Goal: Answer question/provide support

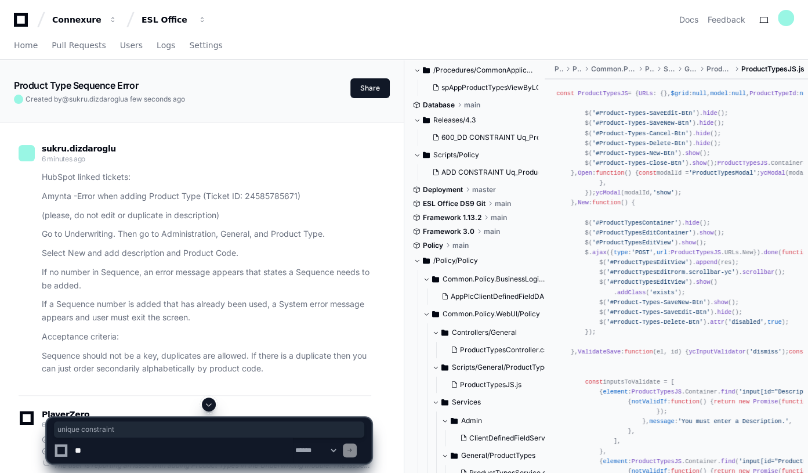
scroll to position [105, 0]
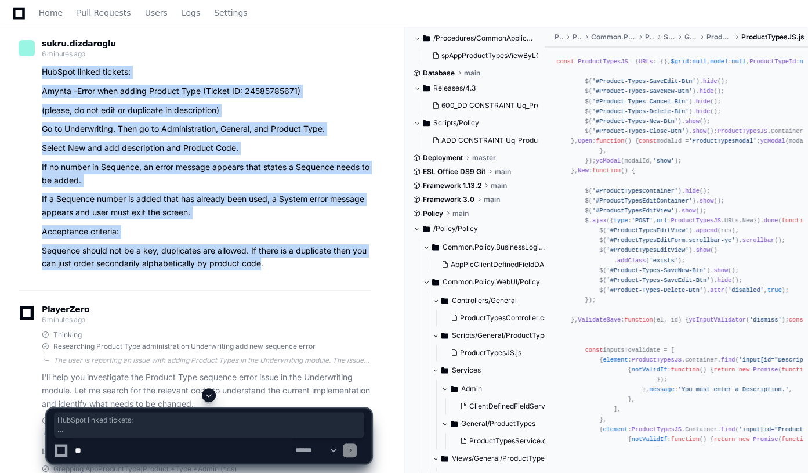
drag, startPoint x: 37, startPoint y: 68, endPoint x: 263, endPoint y: 265, distance: 300.1
click at [263, 266] on div "HubSpot linked tickets: Amynta -Error when adding Product Type (Ticket ID: 2458…" at bounding box center [195, 168] width 353 height 205
copy article "HubSpot linked tickets: Amynta -Error when adding Product Type (Ticket ID: 2458…"
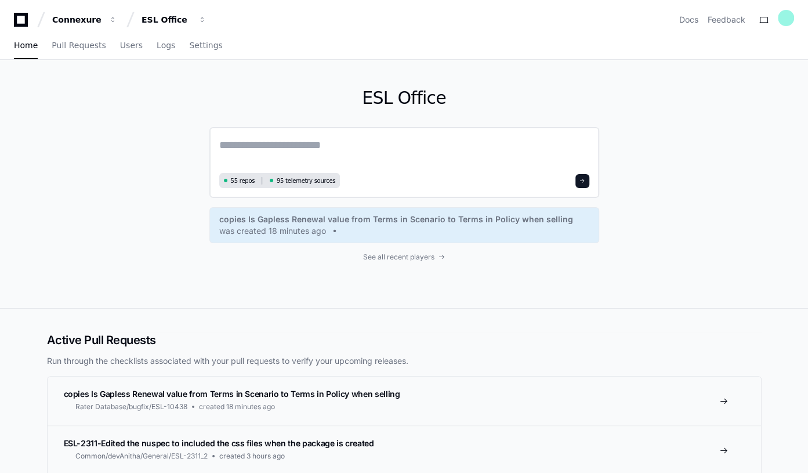
click at [252, 143] on textarea at bounding box center [404, 153] width 370 height 32
paste textarea "**********"
type textarea "**********"
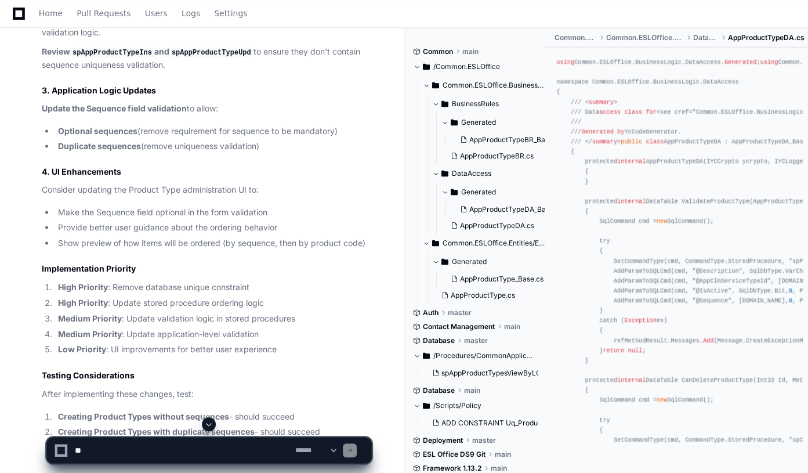
scroll to position [1635, 0]
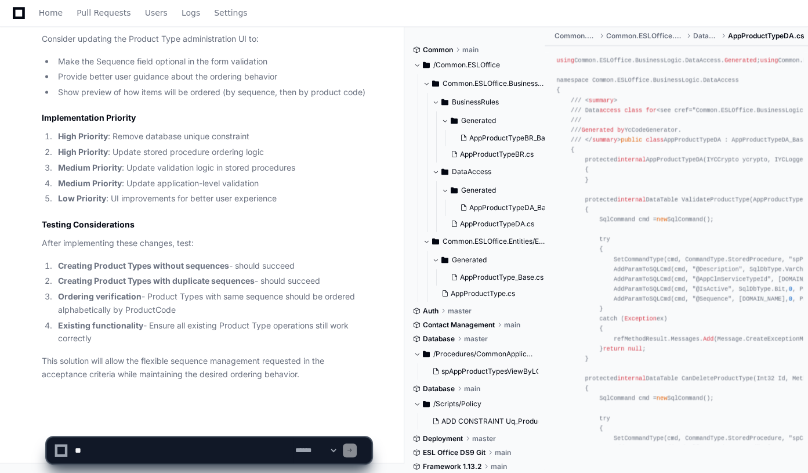
drag, startPoint x: 102, startPoint y: 449, endPoint x: 398, endPoint y: 407, distance: 299.4
click at [102, 449] on textarea at bounding box center [183, 450] width 220 height 26
paste textarea "**********"
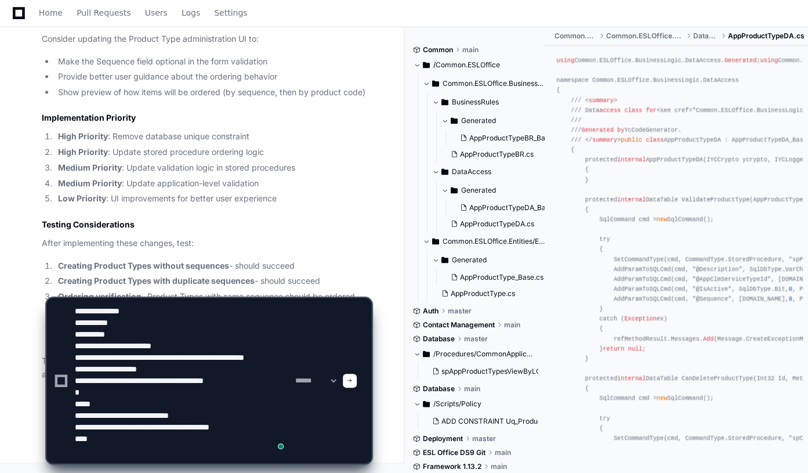
scroll to position [4, 0]
type textarea "**********"
click at [353, 380] on span at bounding box center [350, 381] width 6 height 6
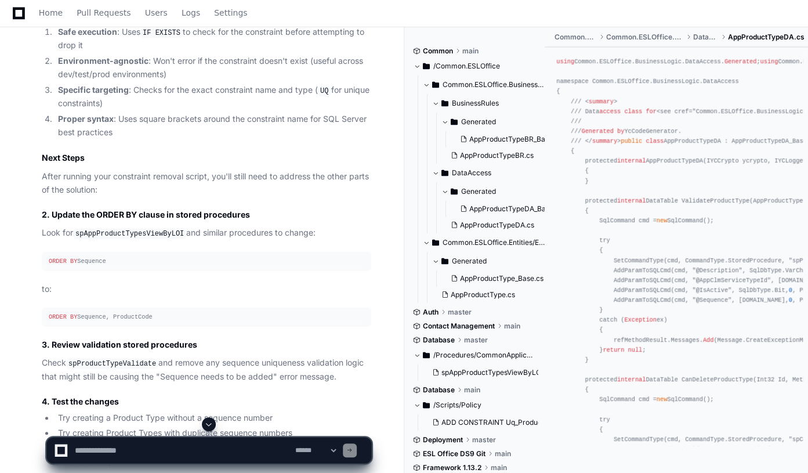
scroll to position [2414, 0]
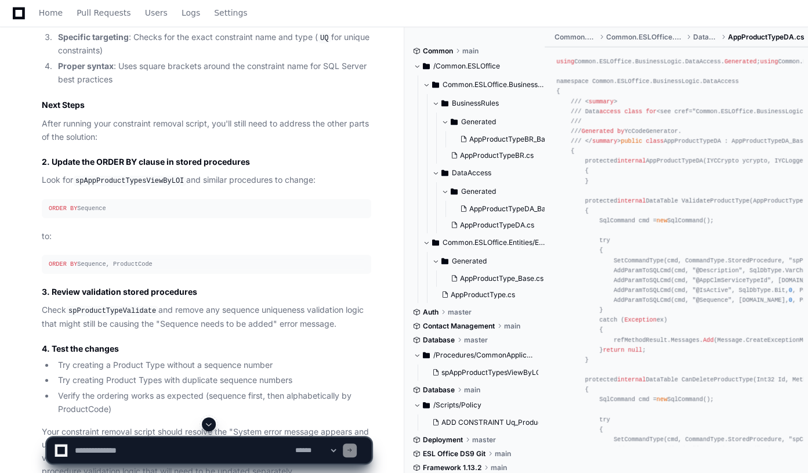
click at [126, 186] on code "spAppProductTypesViewByLOI" at bounding box center [129, 181] width 113 height 10
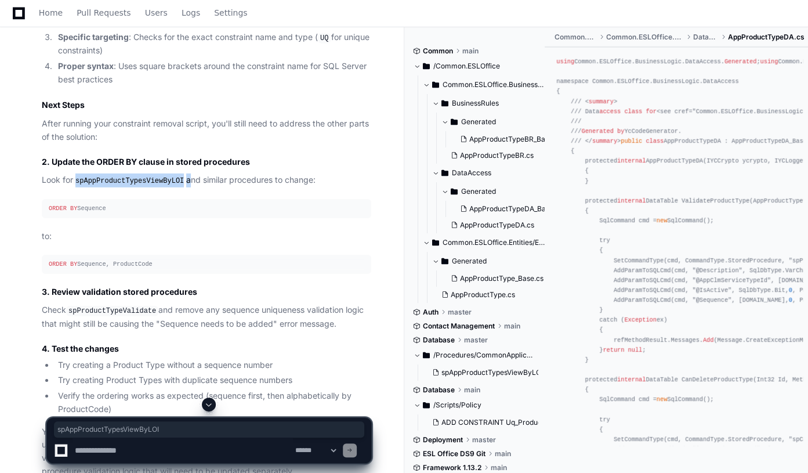
click at [126, 186] on code "spAppProductTypesViewByLOI" at bounding box center [129, 181] width 113 height 10
copy p "spAppProductTypesViewByLOI"
click at [169, 186] on code "spAppProductTypesViewByLOI" at bounding box center [129, 181] width 113 height 10
drag, startPoint x: 177, startPoint y: 193, endPoint x: 79, endPoint y: 198, distance: 98.2
click at [79, 186] on code "spAppProductTypesViewByLOI" at bounding box center [129, 181] width 113 height 10
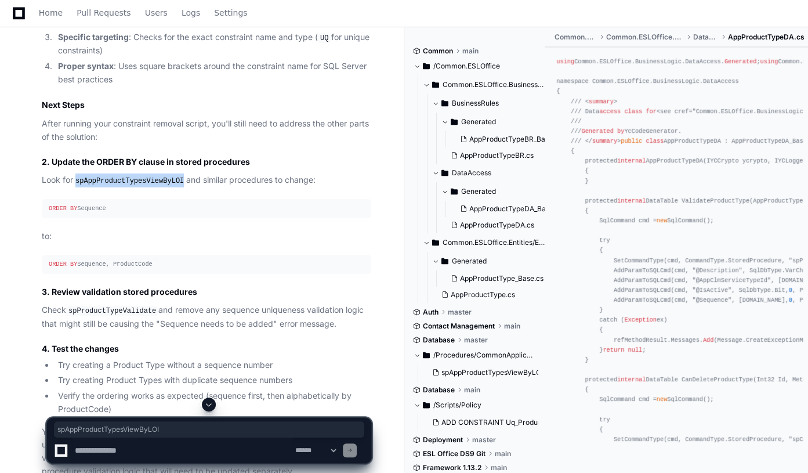
copy code "spAppProductTypesViewByLOI"
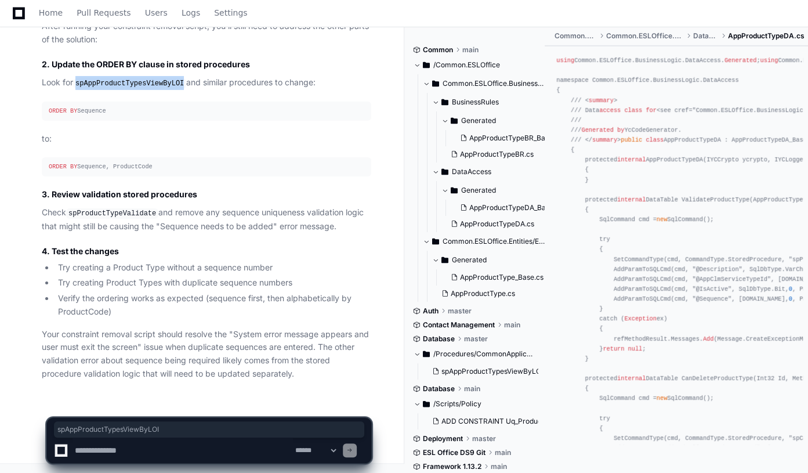
drag, startPoint x: 95, startPoint y: 451, endPoint x: 89, endPoint y: 449, distance: 6.8
click at [95, 451] on textarea "To enrich screen reader interactions, please activate Accessibility in Grammarl…" at bounding box center [183, 450] width 220 height 26
paste textarea "**********"
click at [89, 449] on textarea "To enrich screen reader interactions, please activate Accessibility in Grammarl…" at bounding box center [183, 450] width 220 height 26
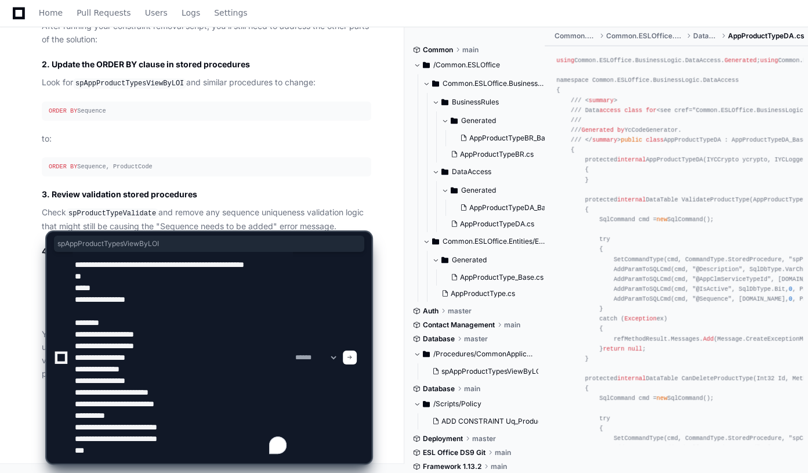
scroll to position [4, 0]
type textarea "**********"
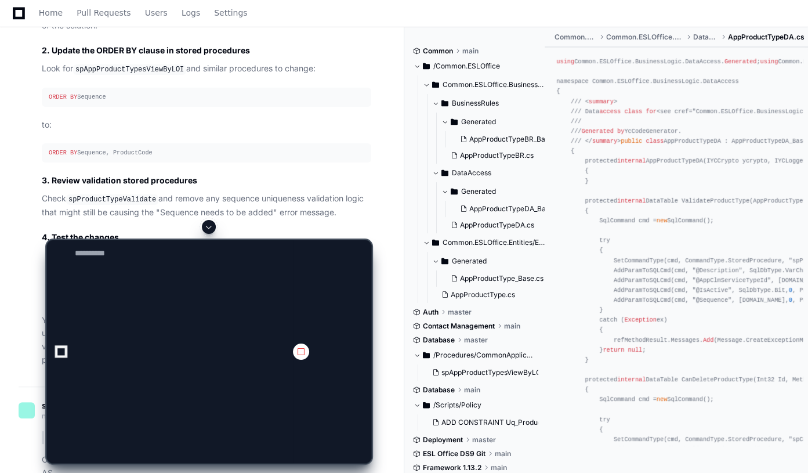
scroll to position [0, 0]
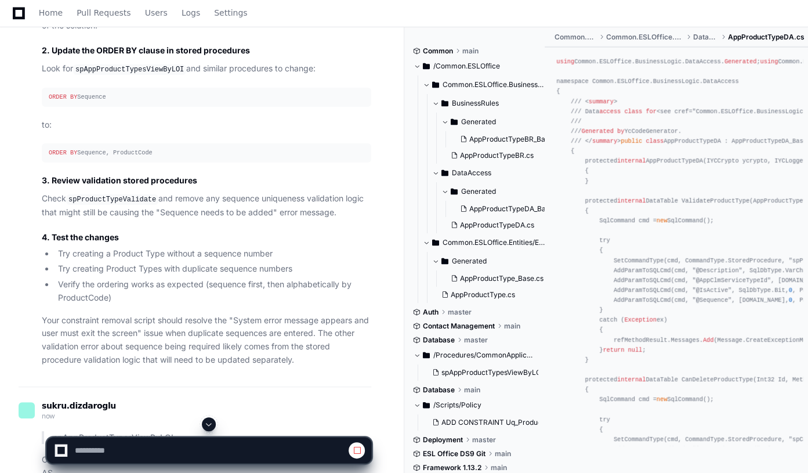
click at [206, 423] on span at bounding box center [208, 423] width 9 height 9
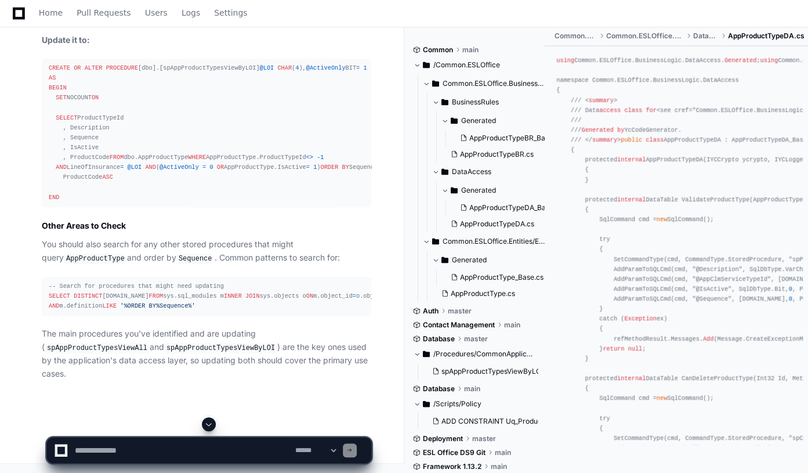
scroll to position [3620, 0]
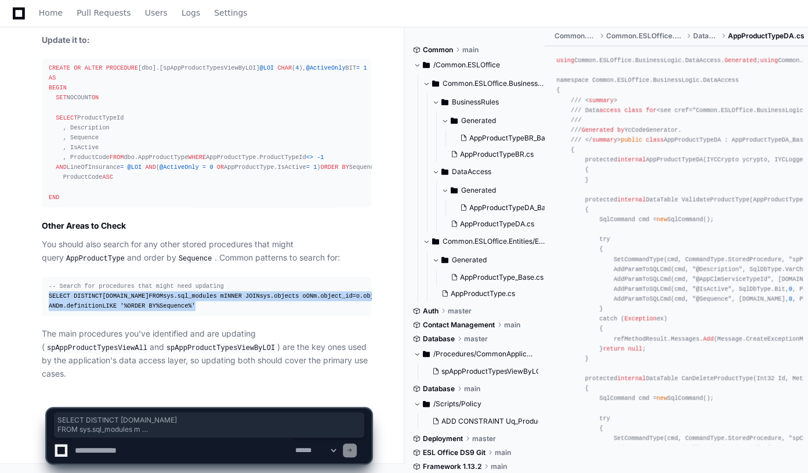
drag, startPoint x: 200, startPoint y: 318, endPoint x: 28, endPoint y: 277, distance: 177.0
click at [28, 277] on div "Thinking spAppProductTypesViewByLOI.sql 5 Excellent! Your spAppProductTypesView…" at bounding box center [195, 62] width 353 height 636
copy div "SELECT DISTINCT [DOMAIN_NAME] FROM sys.sql_modules m INNER JOIN sys.objects o O…"
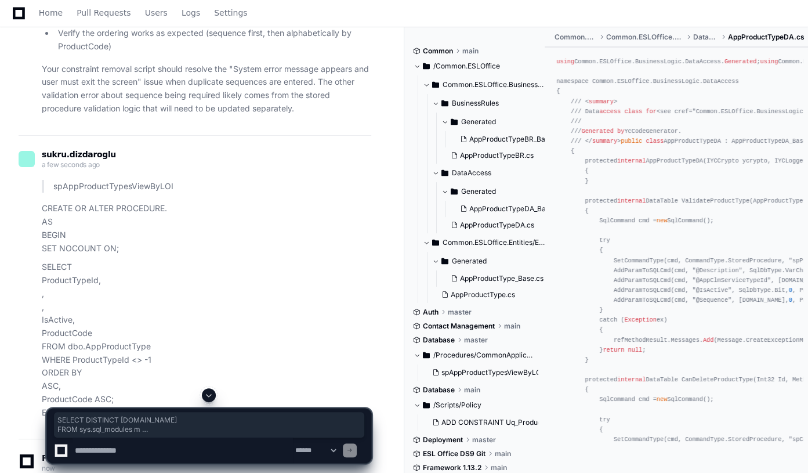
scroll to position [2882, 0]
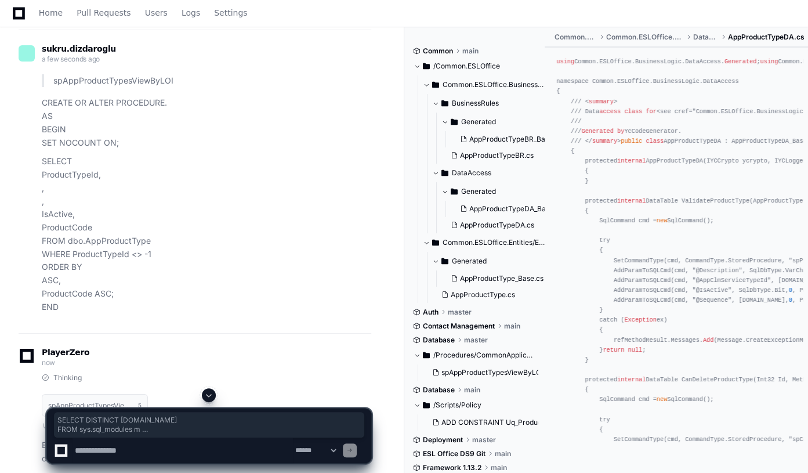
click at [210, 398] on span at bounding box center [208, 394] width 9 height 9
